Goal: Check status: Check status

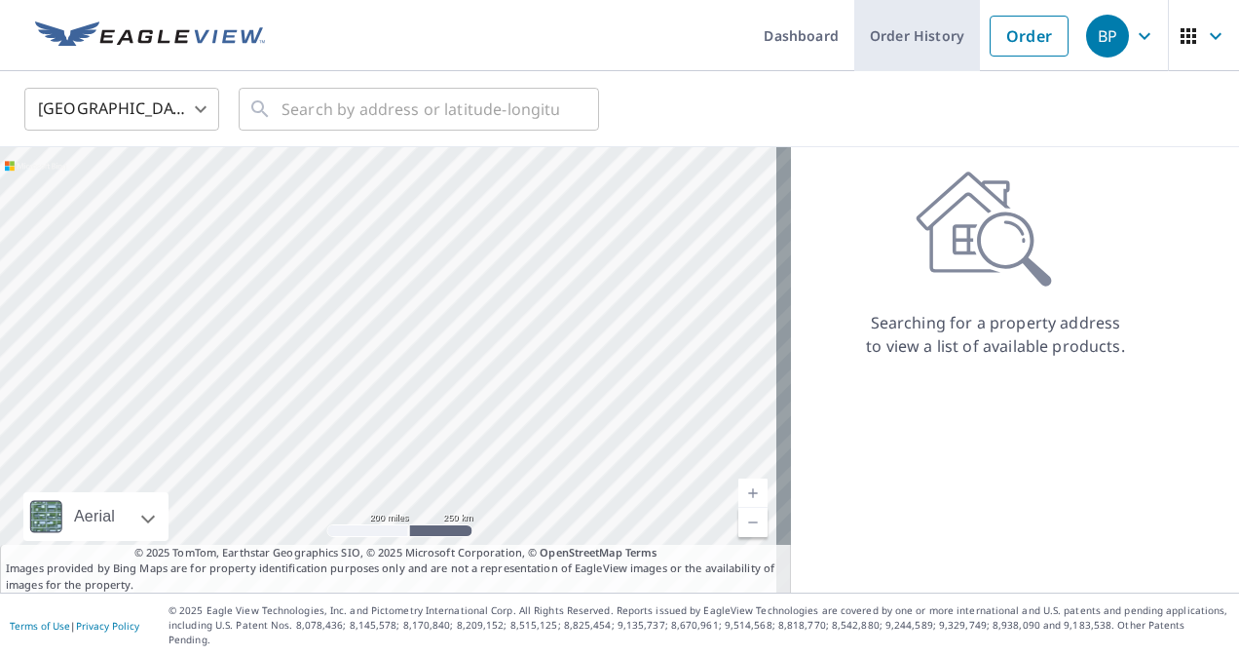
click at [907, 37] on link "Order History" at bounding box center [917, 35] width 126 height 71
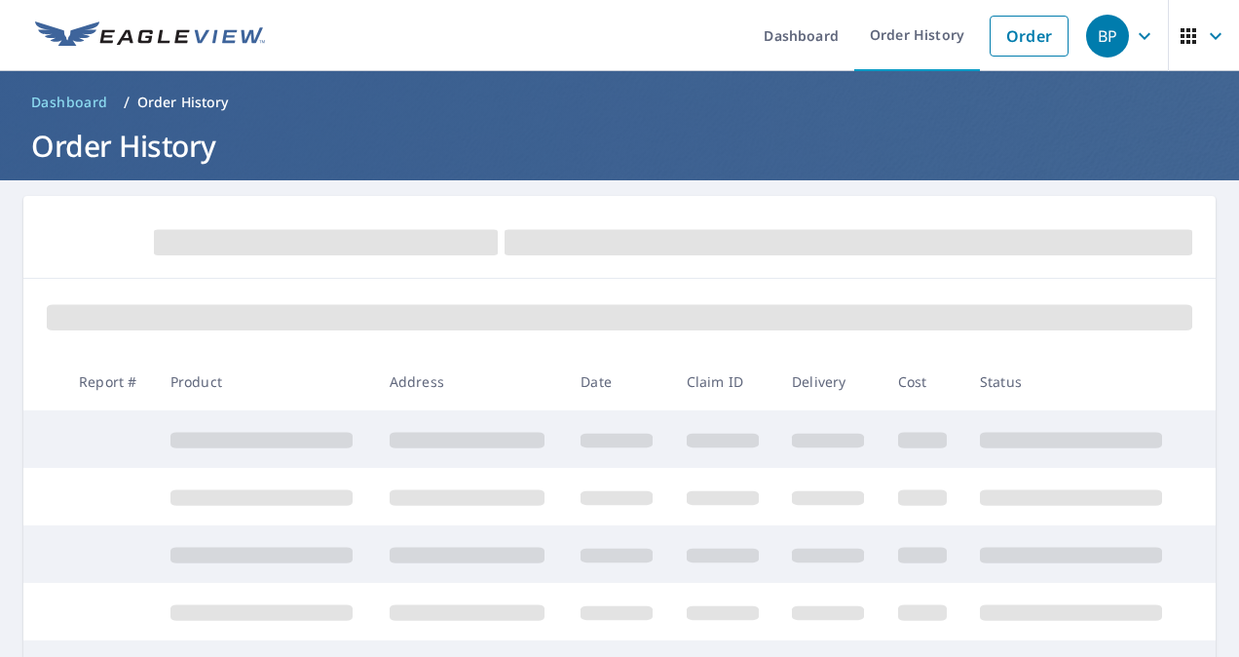
scroll to position [97, 0]
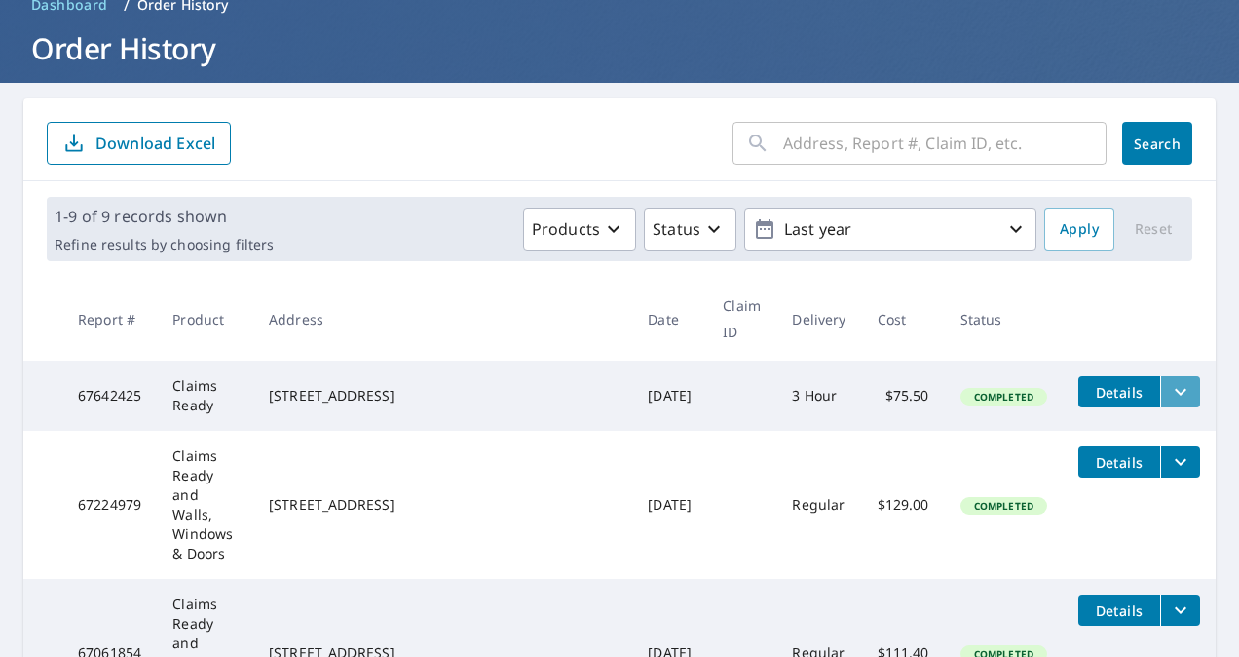
click at [1169, 401] on icon "filesDropdownBtn-67642425" at bounding box center [1180, 391] width 23 height 23
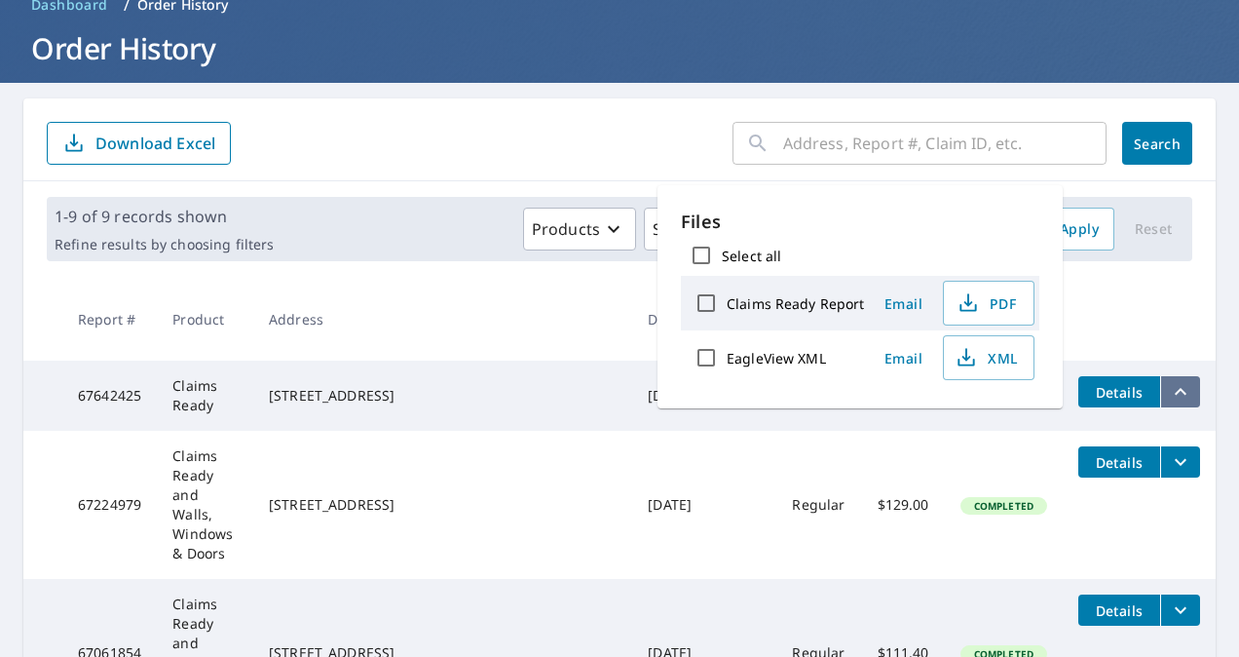
drag, startPoint x: 1155, startPoint y: 401, endPoint x: 1133, endPoint y: 398, distance: 21.8
click at [1169, 401] on icon "filesDropdownBtn-67642425" at bounding box center [1180, 391] width 23 height 23
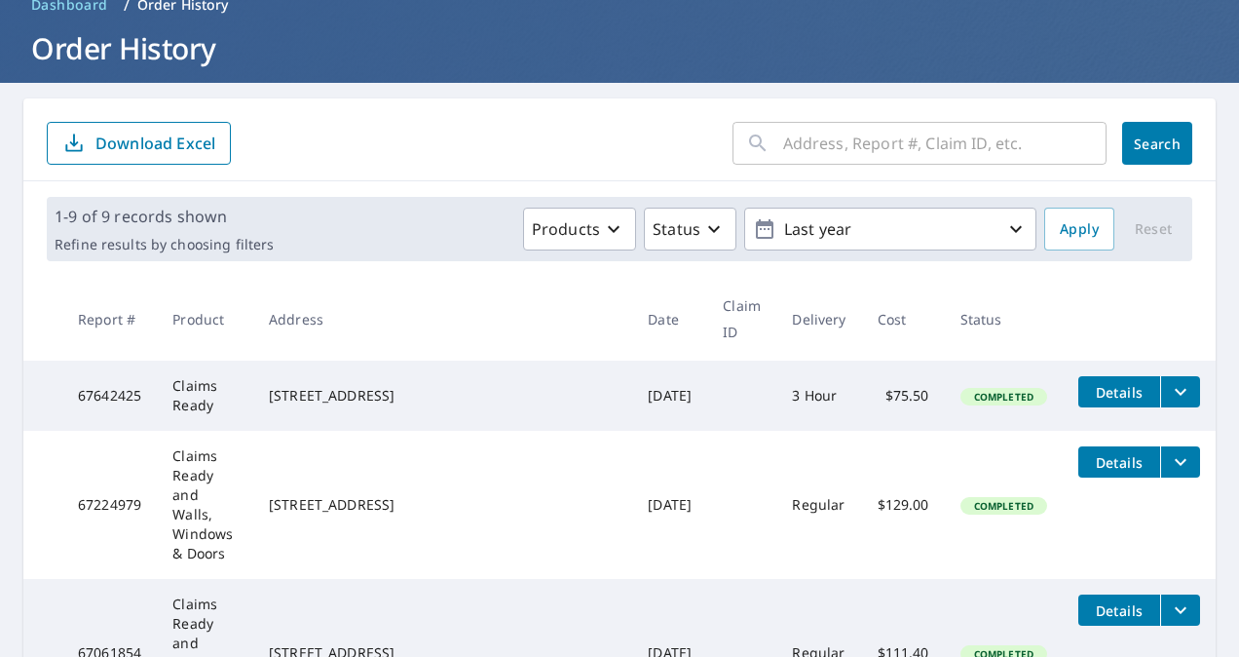
click at [203, 395] on td "Claims Ready" at bounding box center [205, 396] width 96 height 70
click at [1089, 405] on button "Details" at bounding box center [1120, 391] width 82 height 31
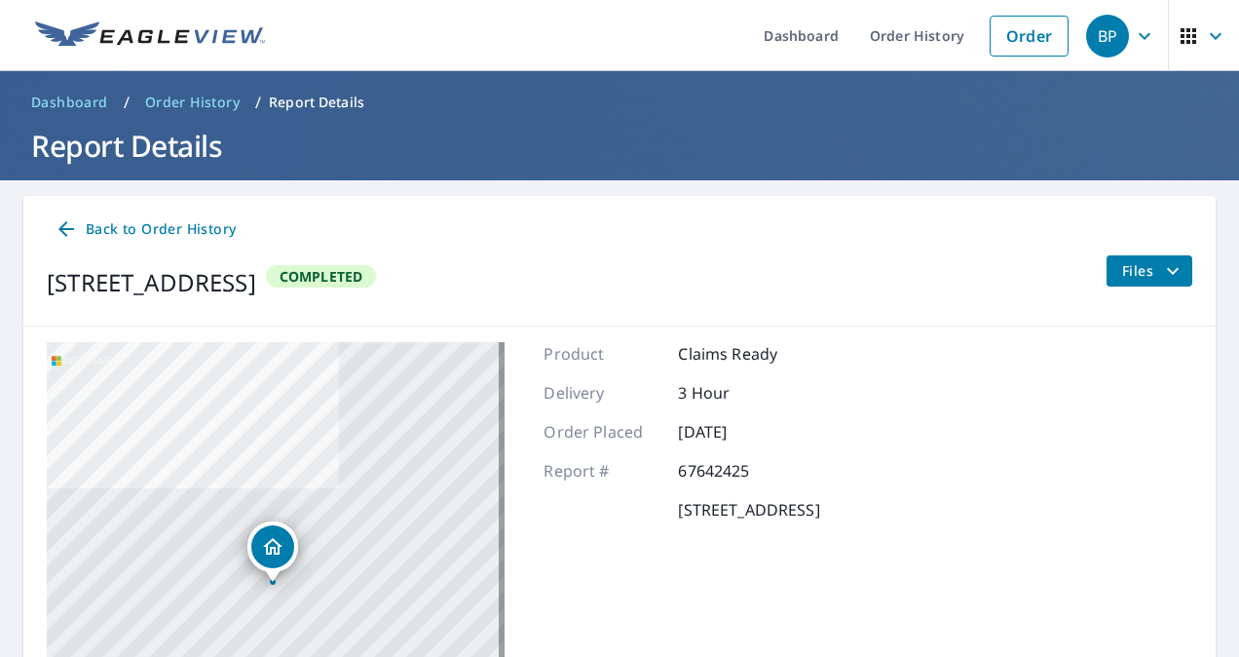
click at [1145, 275] on span "Files" at bounding box center [1153, 270] width 62 height 23
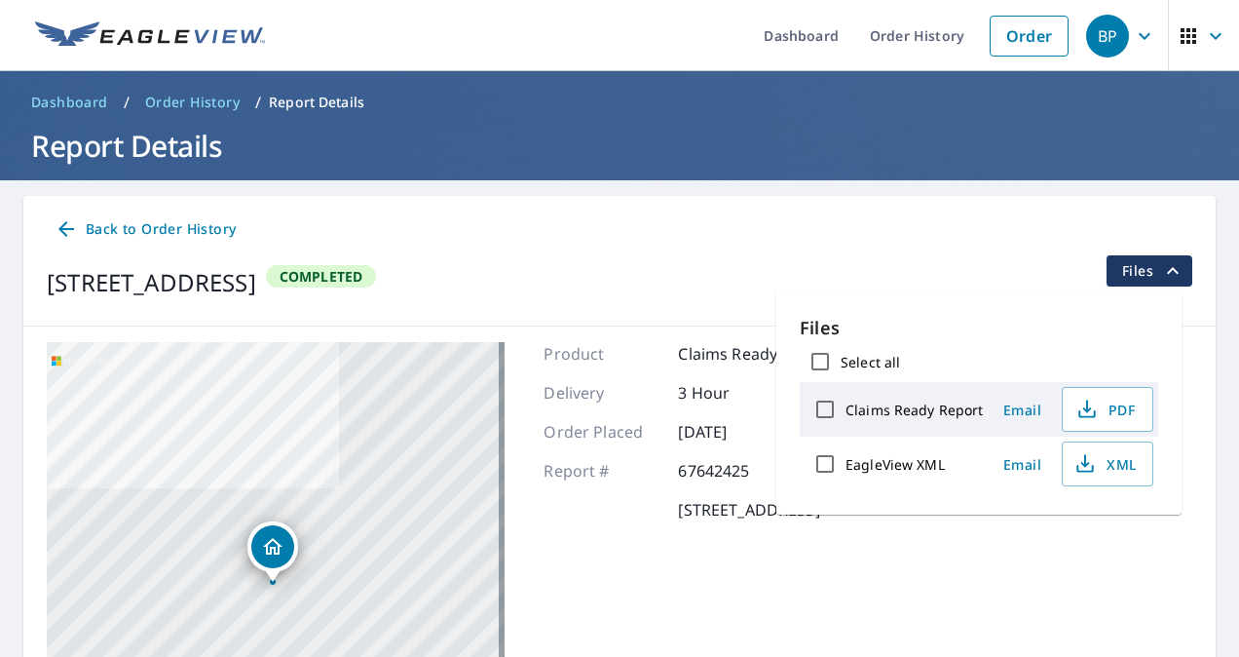
click at [980, 285] on div "[STREET_ADDRESS][PERSON_NAME] Completed Files" at bounding box center [620, 282] width 1146 height 55
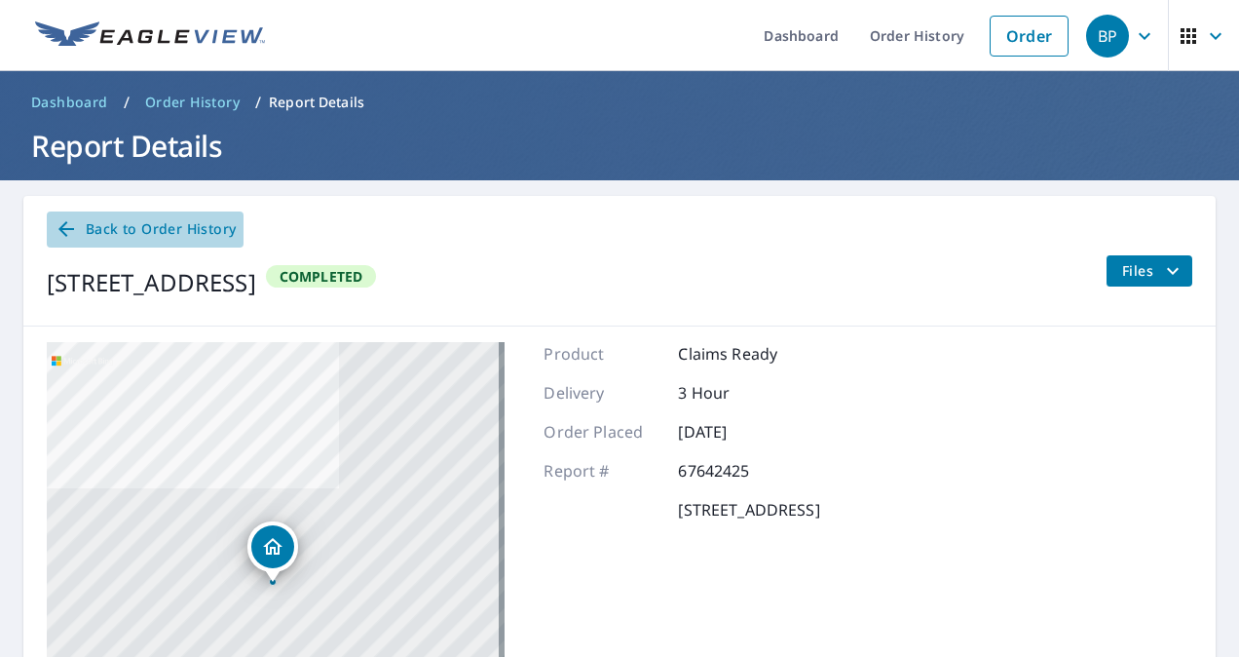
click at [68, 216] on link "Back to Order History" at bounding box center [145, 229] width 197 height 36
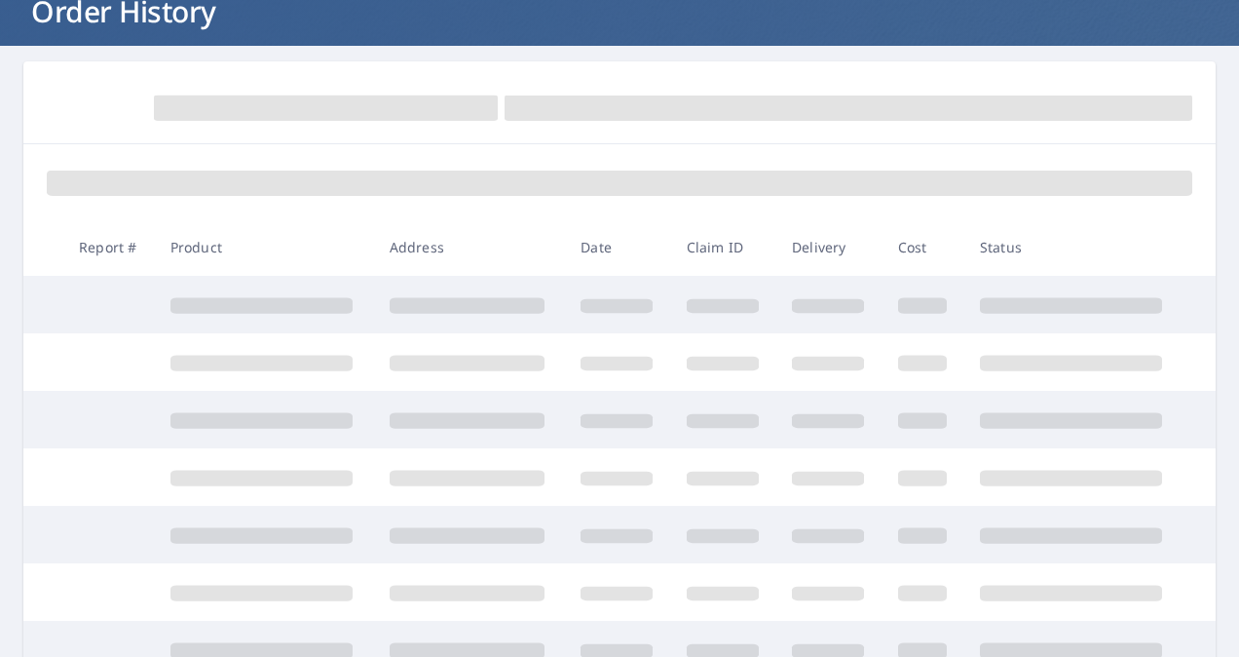
scroll to position [195, 0]
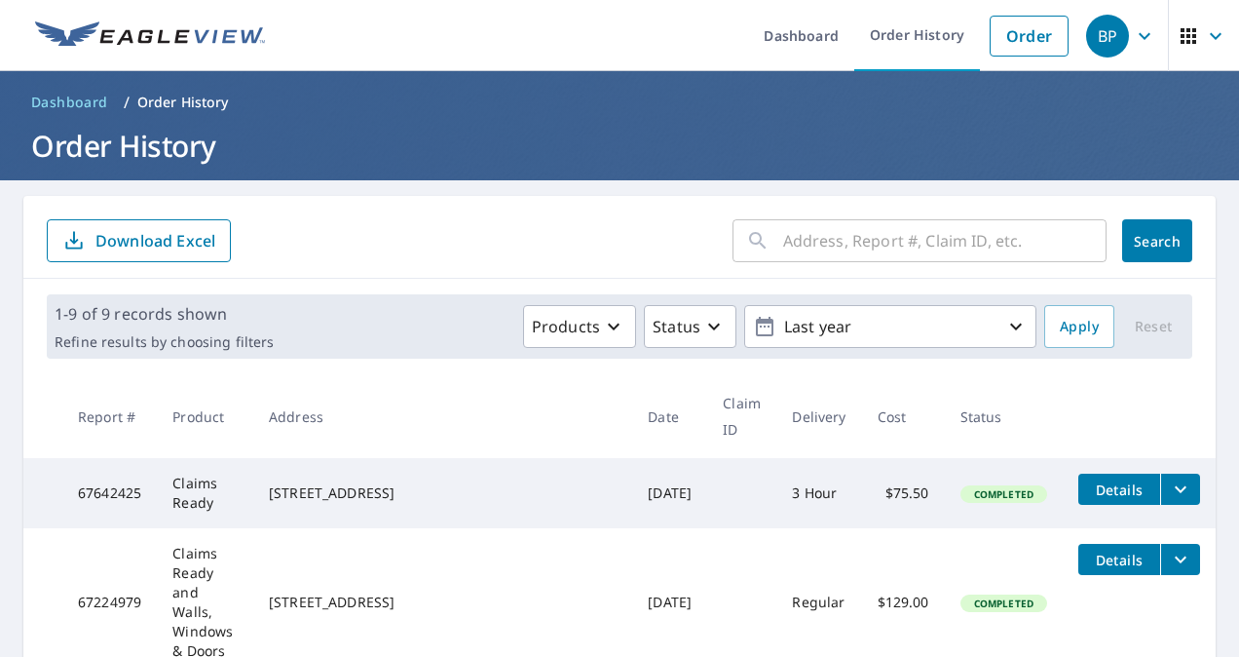
scroll to position [97, 0]
